Goal: Transaction & Acquisition: Purchase product/service

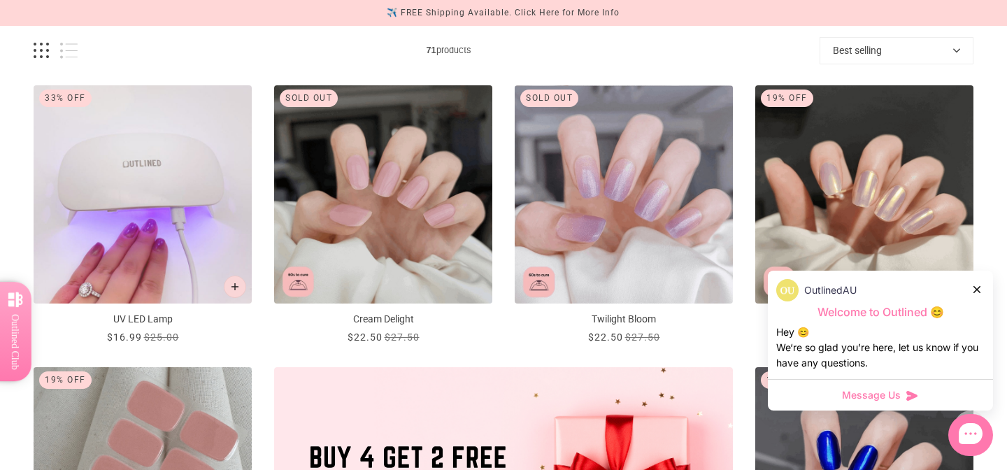
scroll to position [204, 0]
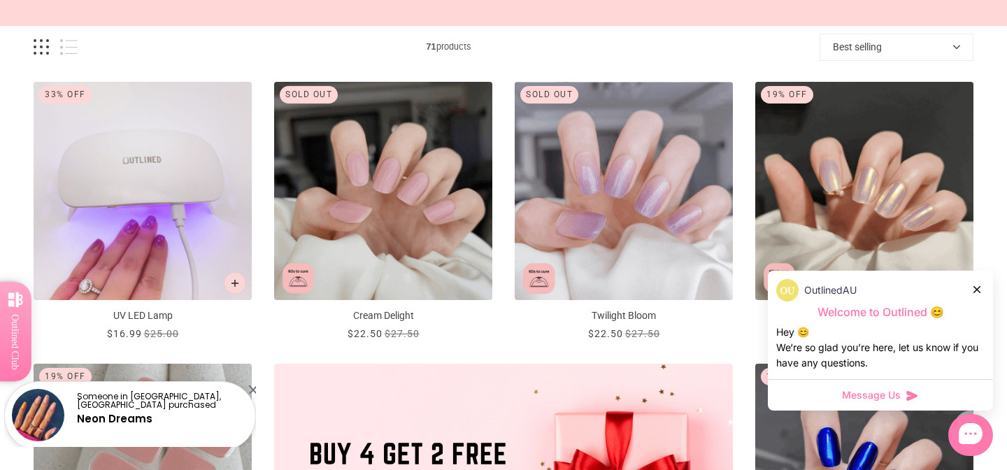
click at [972, 297] on div "OutlinedAU" at bounding box center [880, 290] width 208 height 22
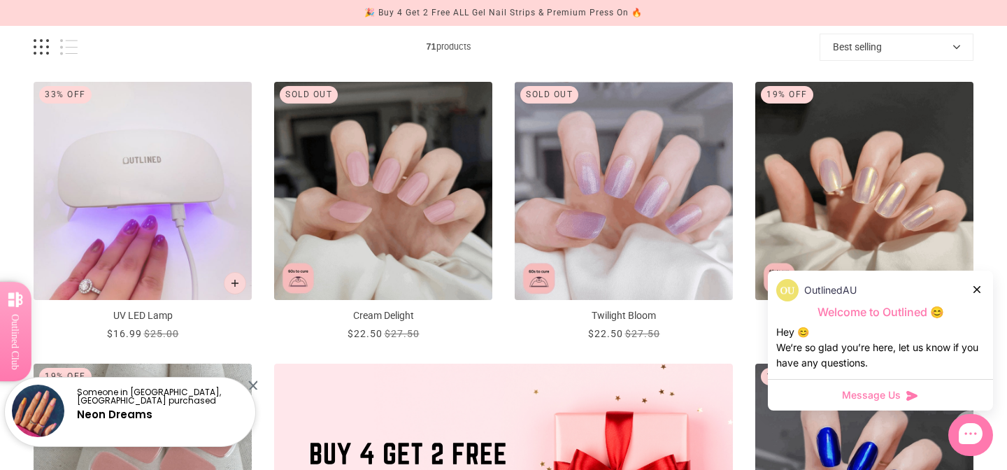
click at [977, 293] on div at bounding box center [977, 289] width 8 height 15
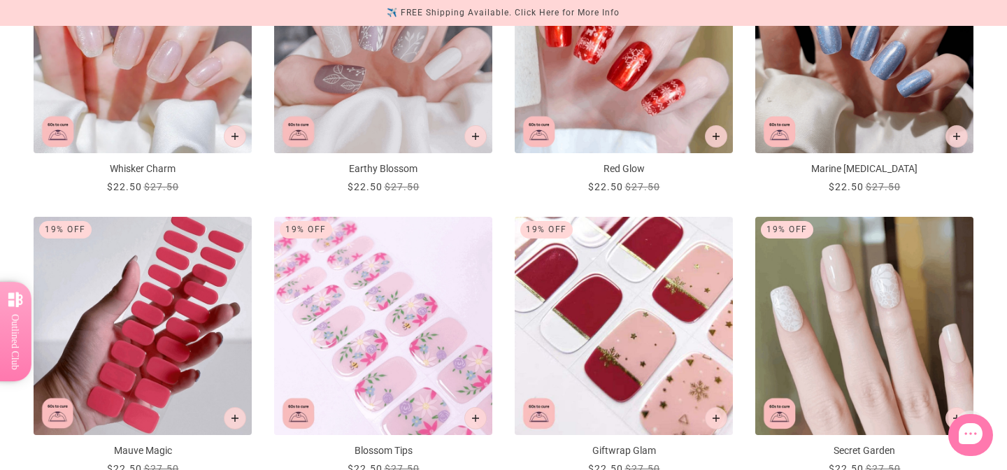
scroll to position [1568, 0]
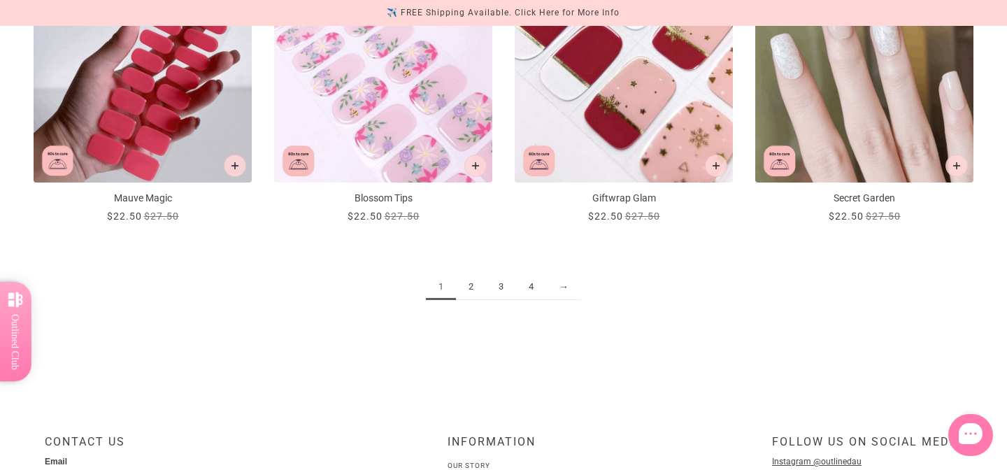
click at [465, 285] on link "2" at bounding box center [471, 287] width 30 height 26
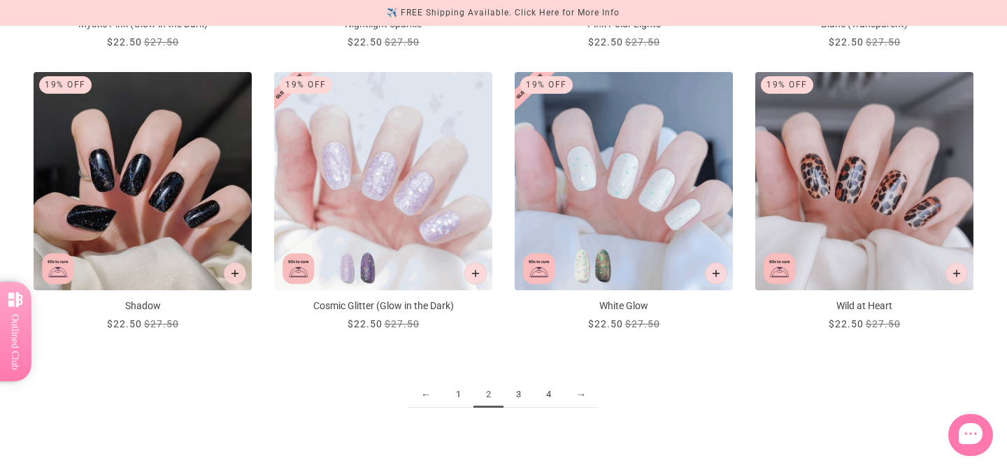
scroll to position [1622, 0]
click at [526, 391] on link "3" at bounding box center [519, 396] width 30 height 26
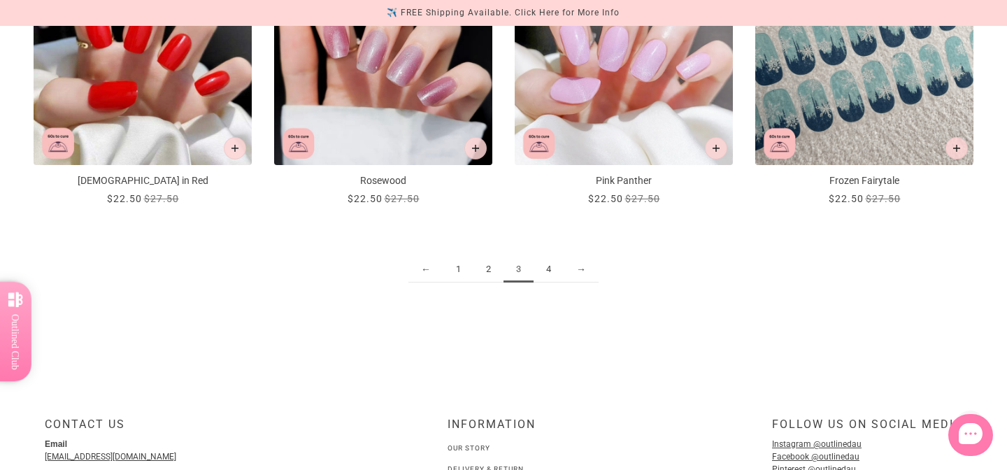
scroll to position [1770, 0]
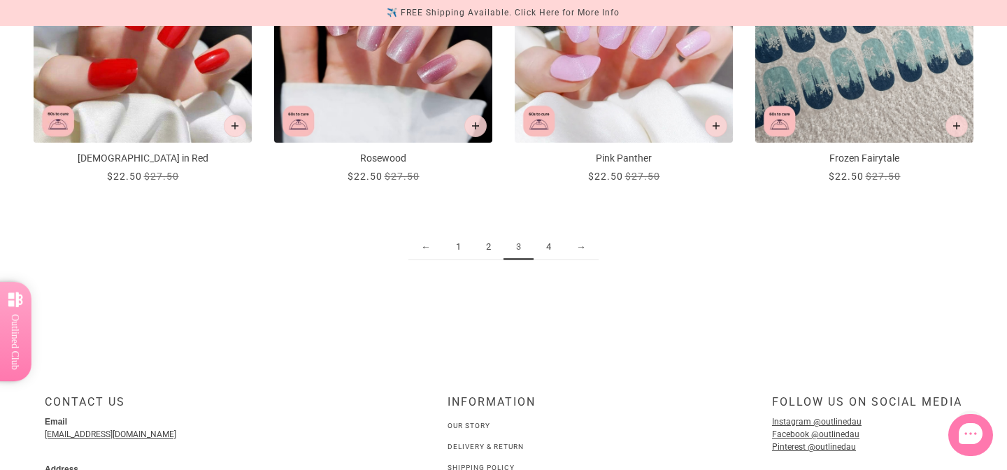
click at [557, 233] on div "← 1 2 3 4 →" at bounding box center [504, 254] width 940 height 96
click at [551, 246] on link "4" at bounding box center [549, 247] width 30 height 26
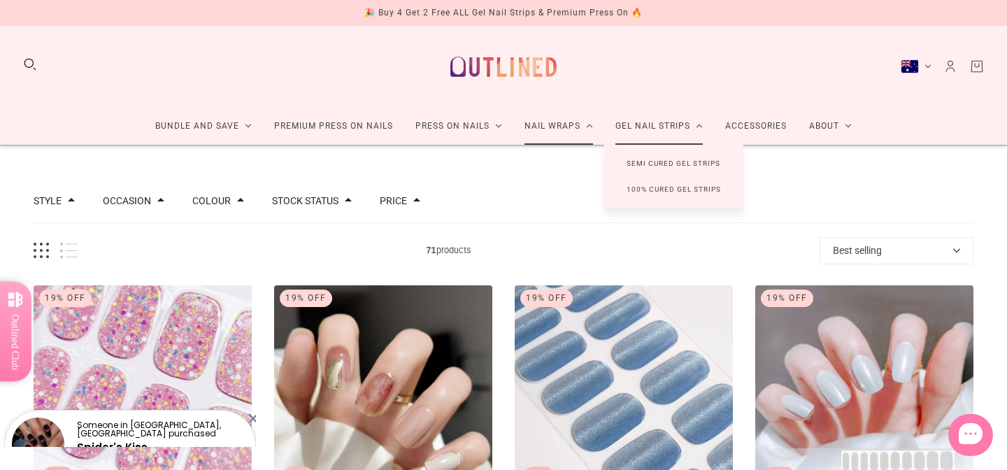
click at [644, 162] on link "Semi Cured Gel Strips" at bounding box center [673, 163] width 138 height 26
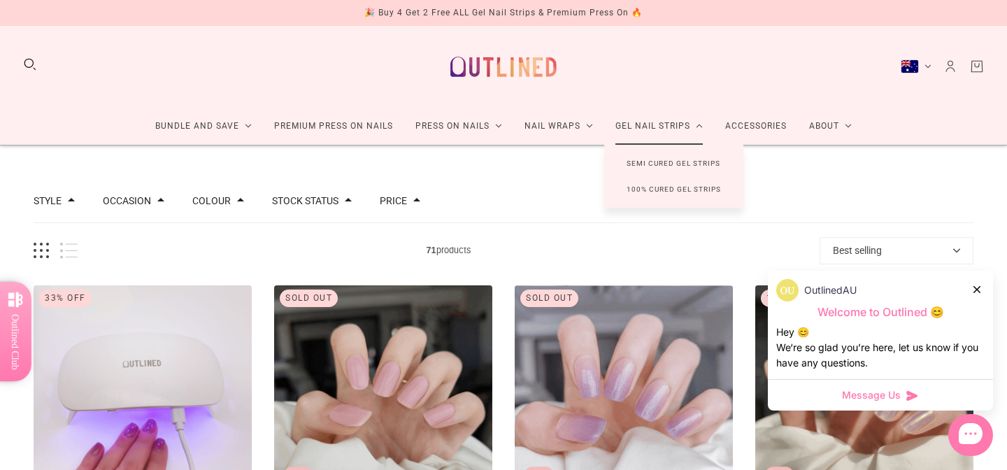
click at [647, 192] on link "100% Cured Gel Strips" at bounding box center [673, 189] width 139 height 26
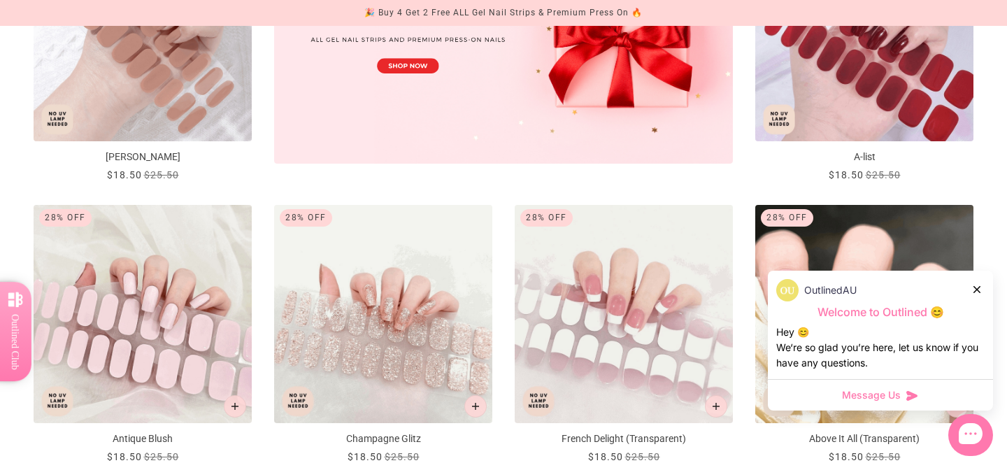
scroll to position [645, 0]
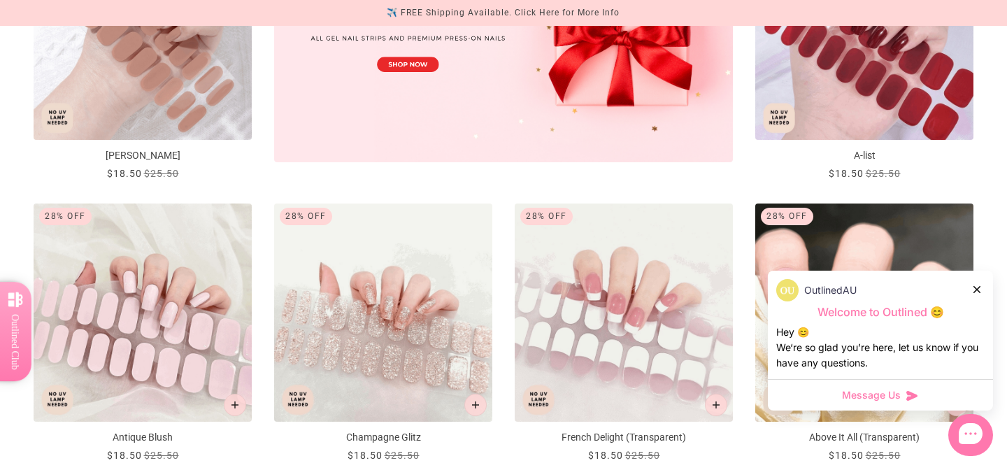
click at [848, 100] on img "A-list" at bounding box center [864, 31] width 218 height 218
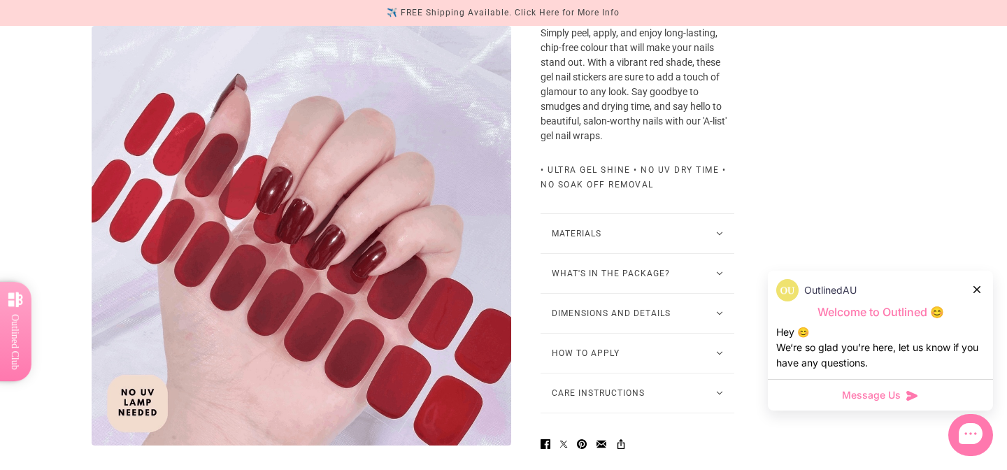
scroll to position [495, 0]
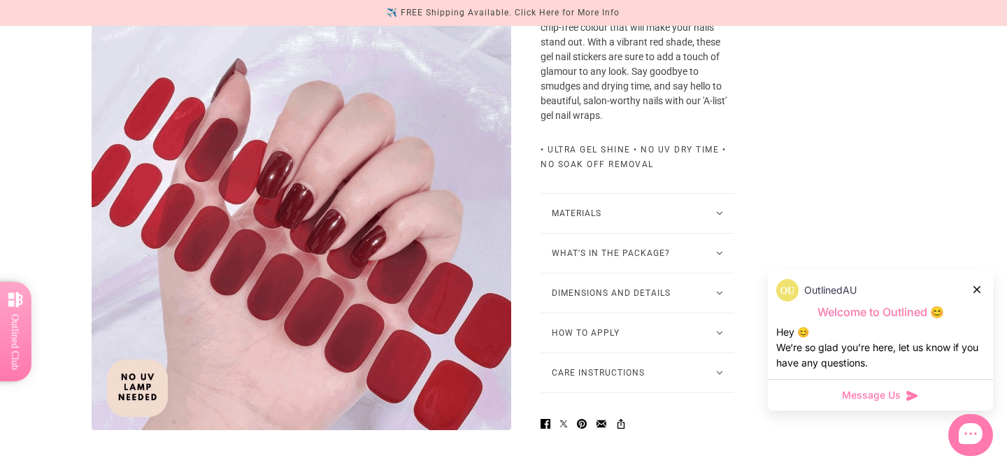
click at [589, 290] on button "Dimensions and Details" at bounding box center [638, 292] width 194 height 39
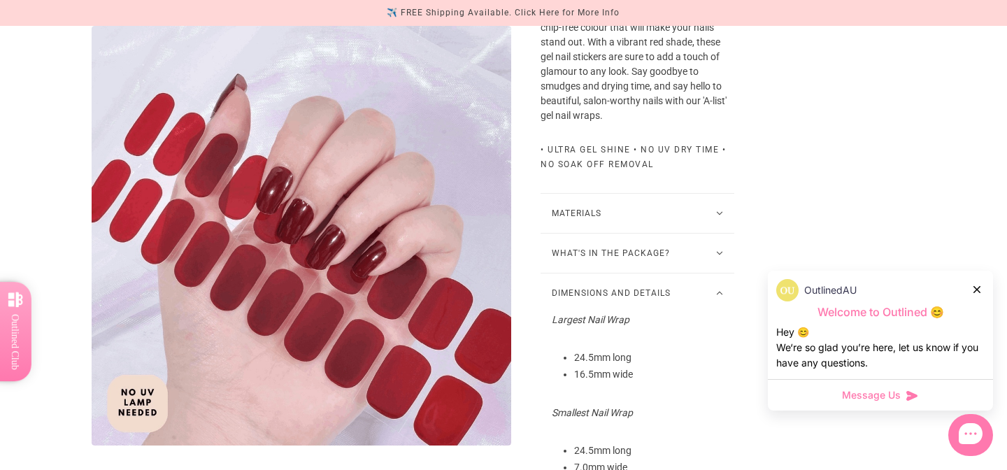
click at [594, 292] on button "Dimensions and Details" at bounding box center [638, 292] width 194 height 39
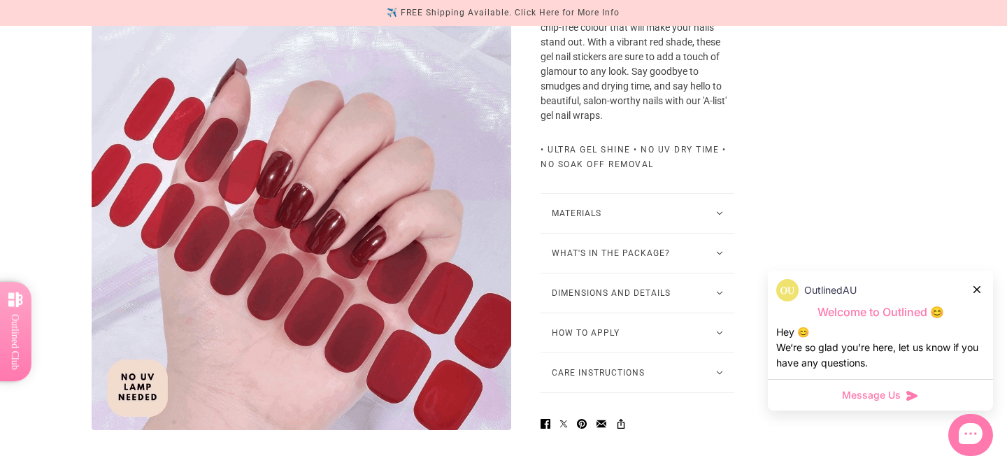
click at [594, 341] on button "How to Apply" at bounding box center [638, 332] width 194 height 39
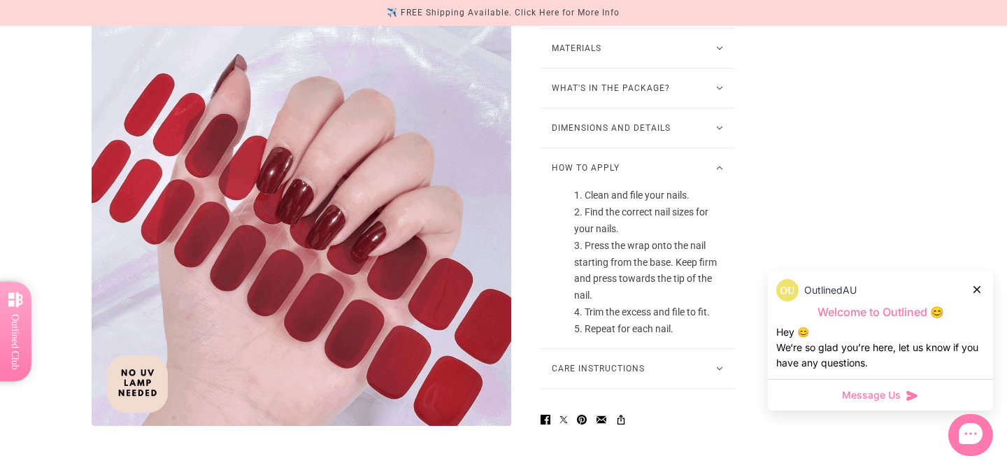
scroll to position [662, 0]
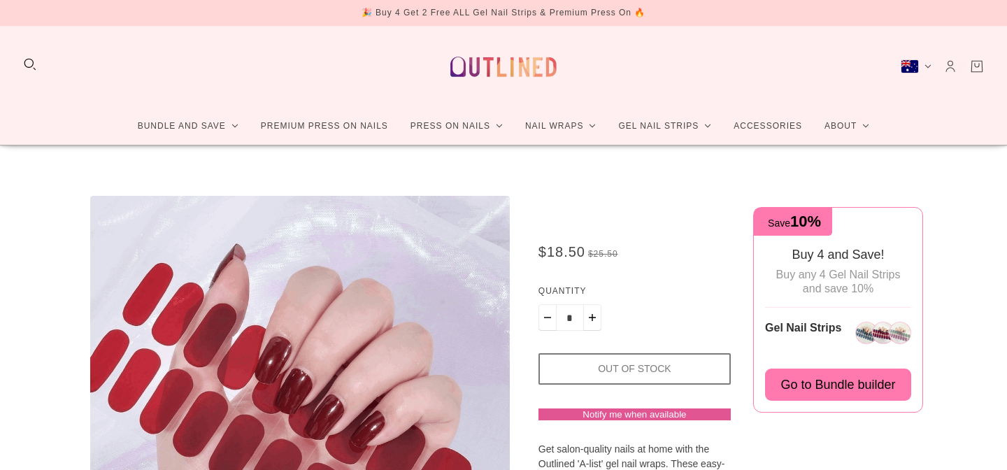
scroll to position [662, 0]
